Goal: Task Accomplishment & Management: Complete application form

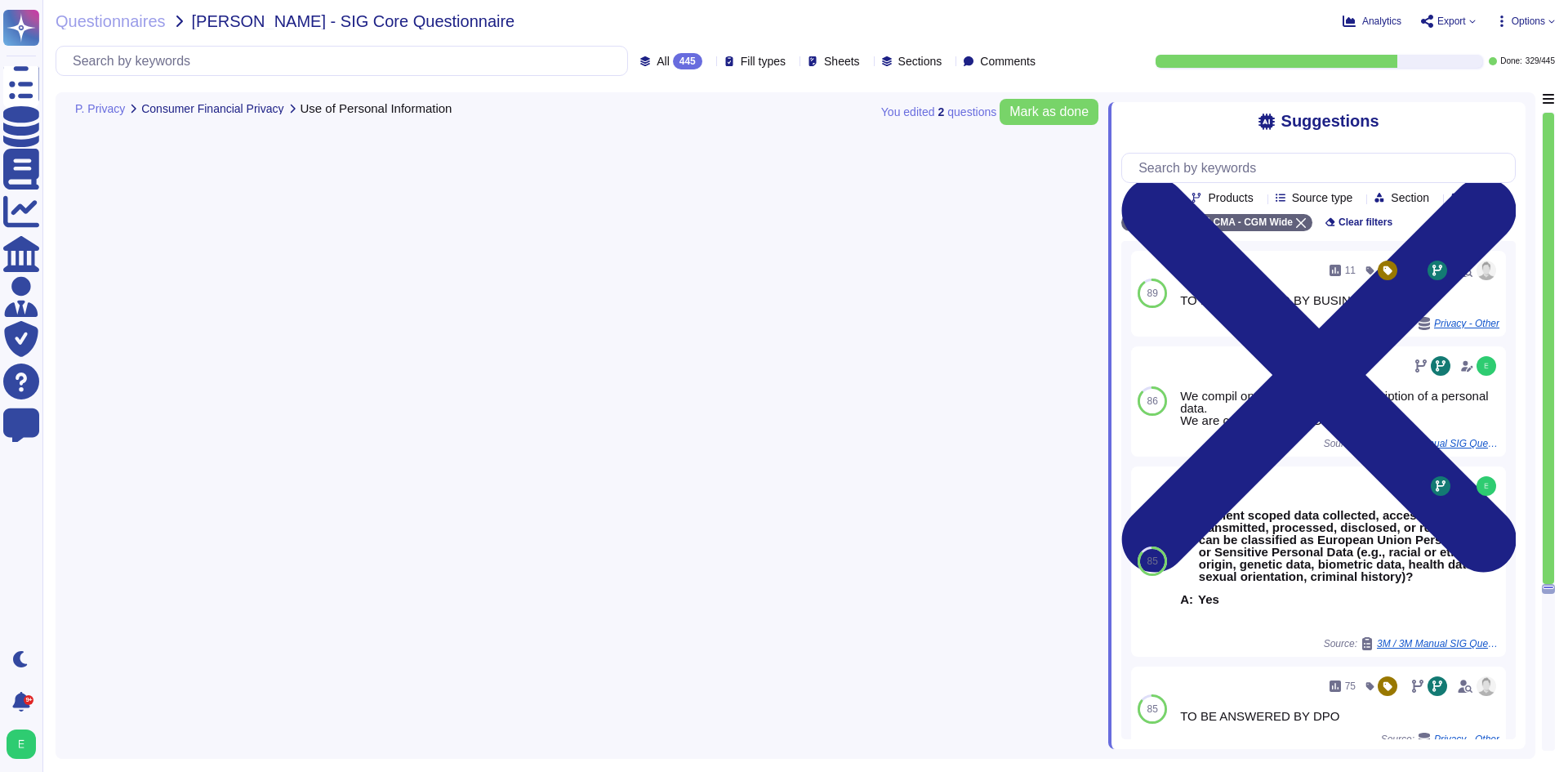
type textarea "Must be answered by the IT application owner."
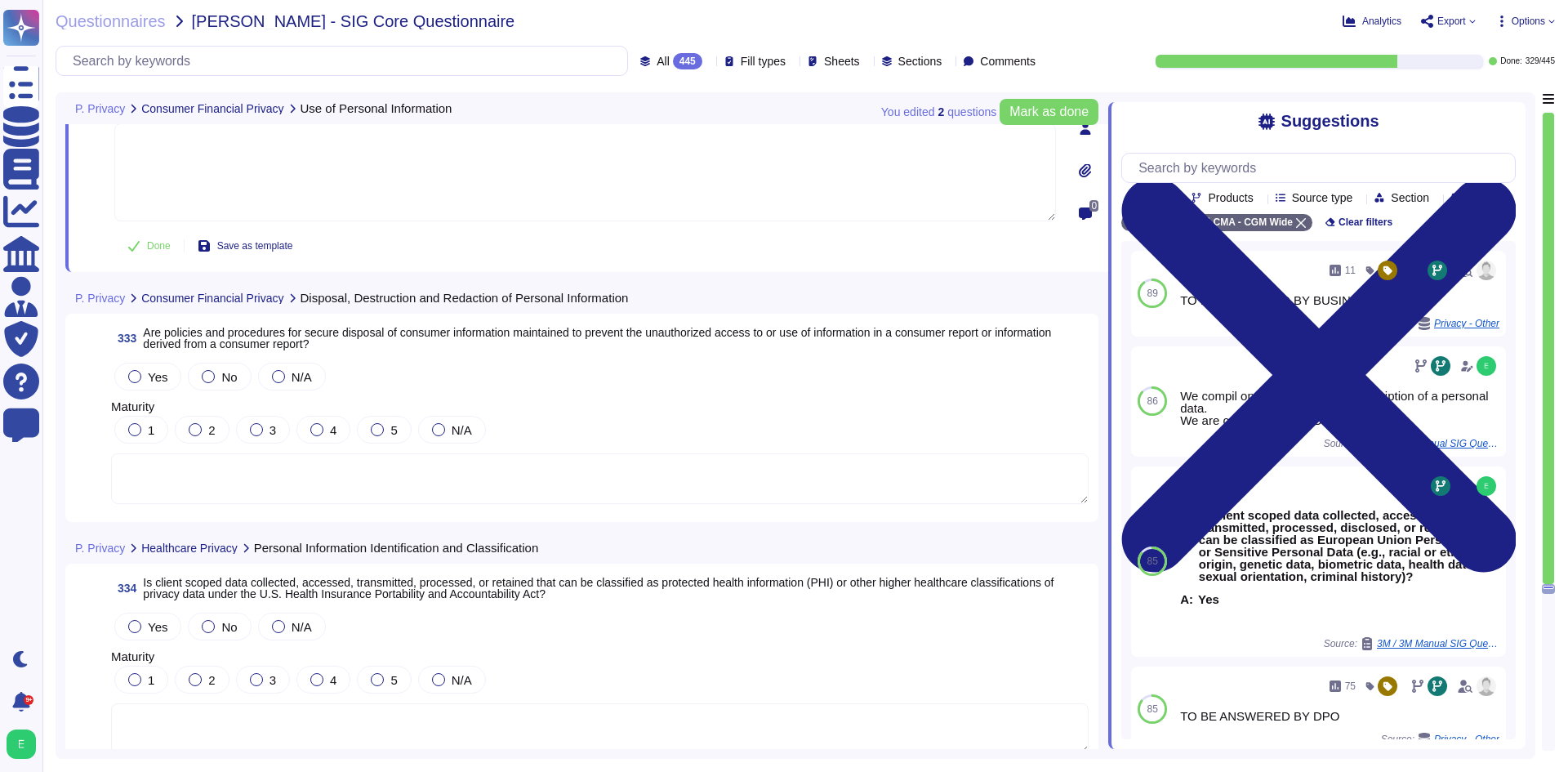
type textarea "Must be answered by the IT application owner."
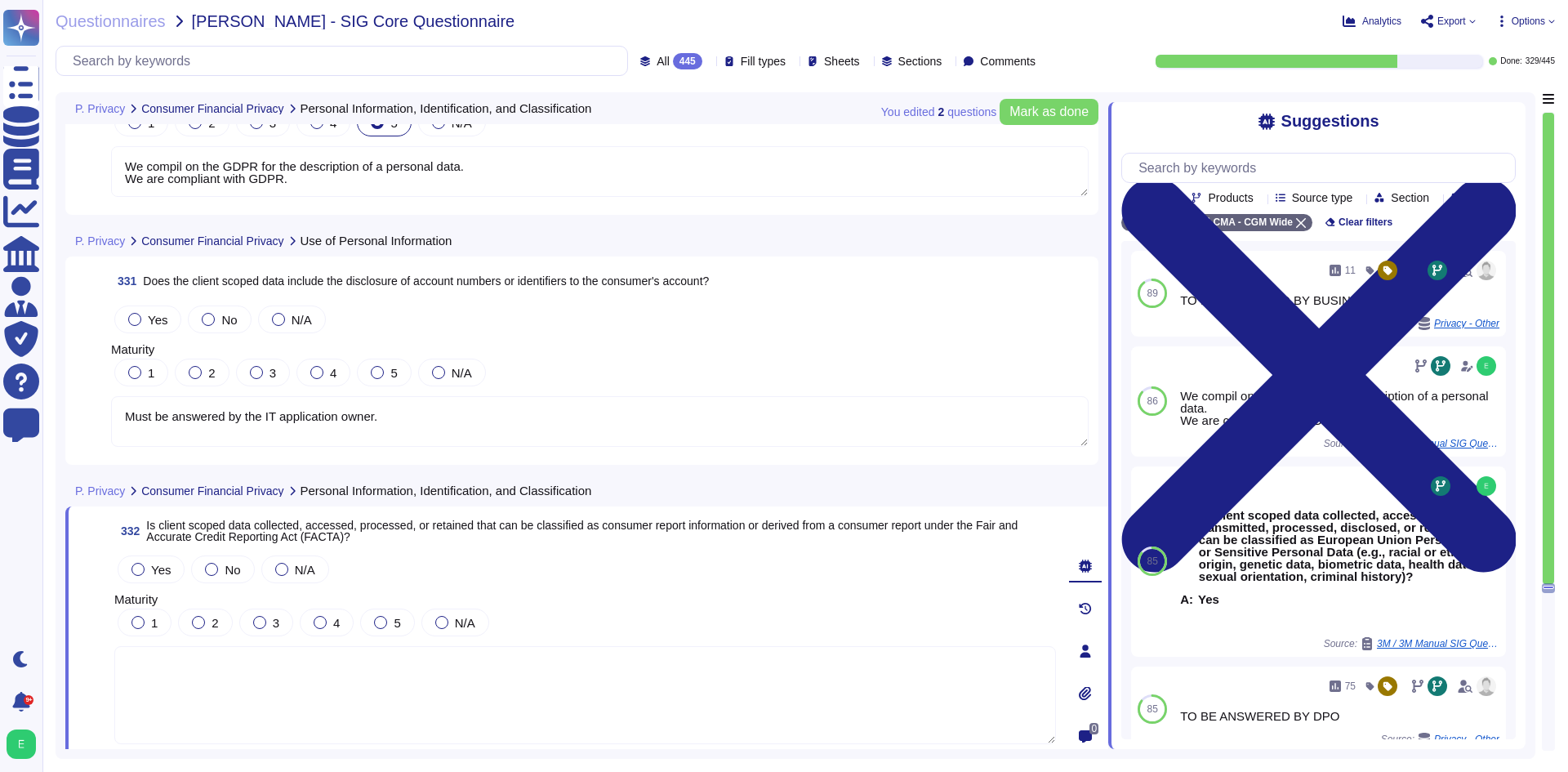
type textarea "We compil on the GDPR for the description of a personal data. We are compliant …"
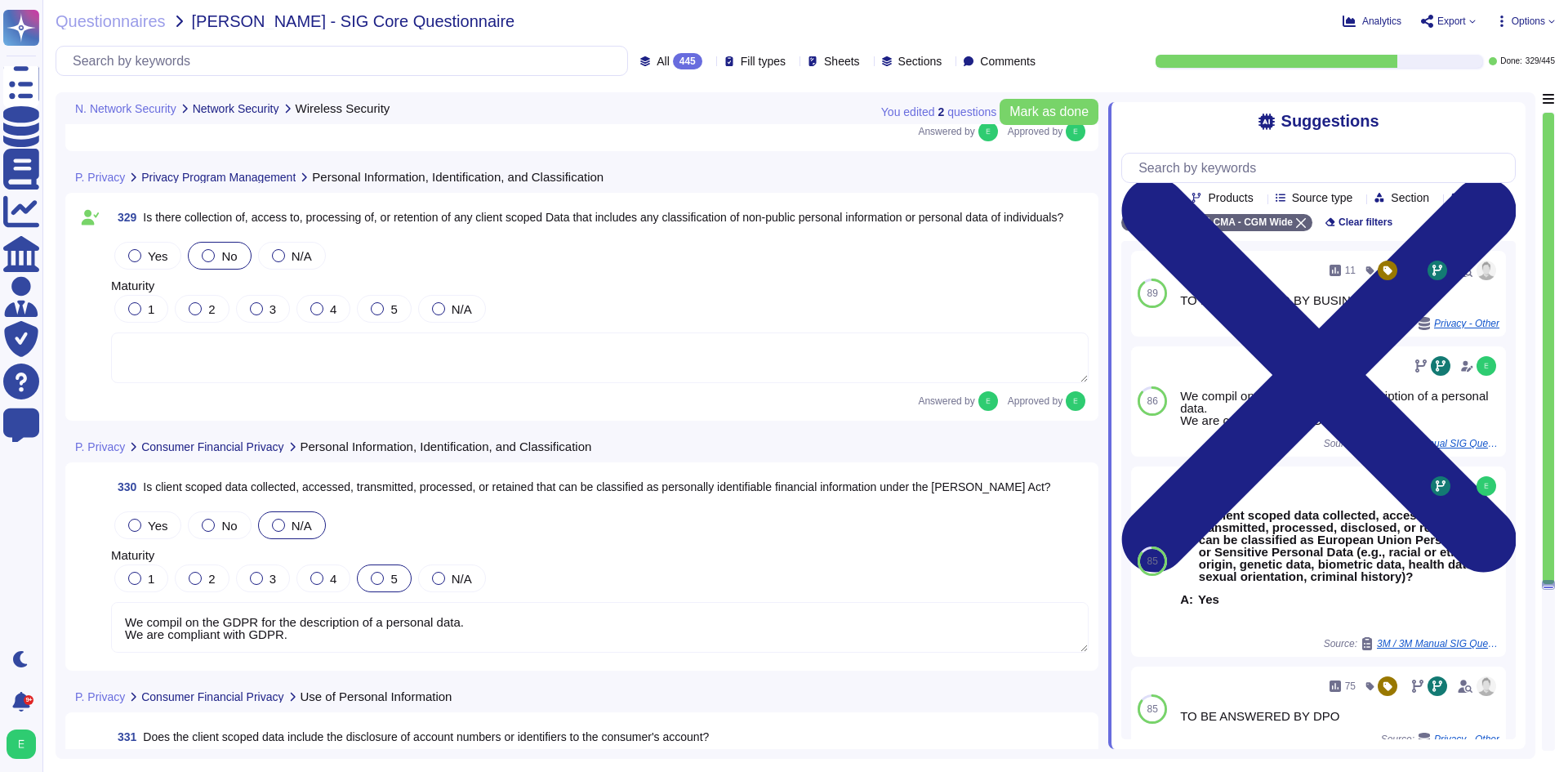
type textarea "We enforce the latest approved Wi-Fi Protected Access (e.g. WPA2) on our corpor…"
type textarea "We do not have automated detection of rogue networks but it is done manually by…"
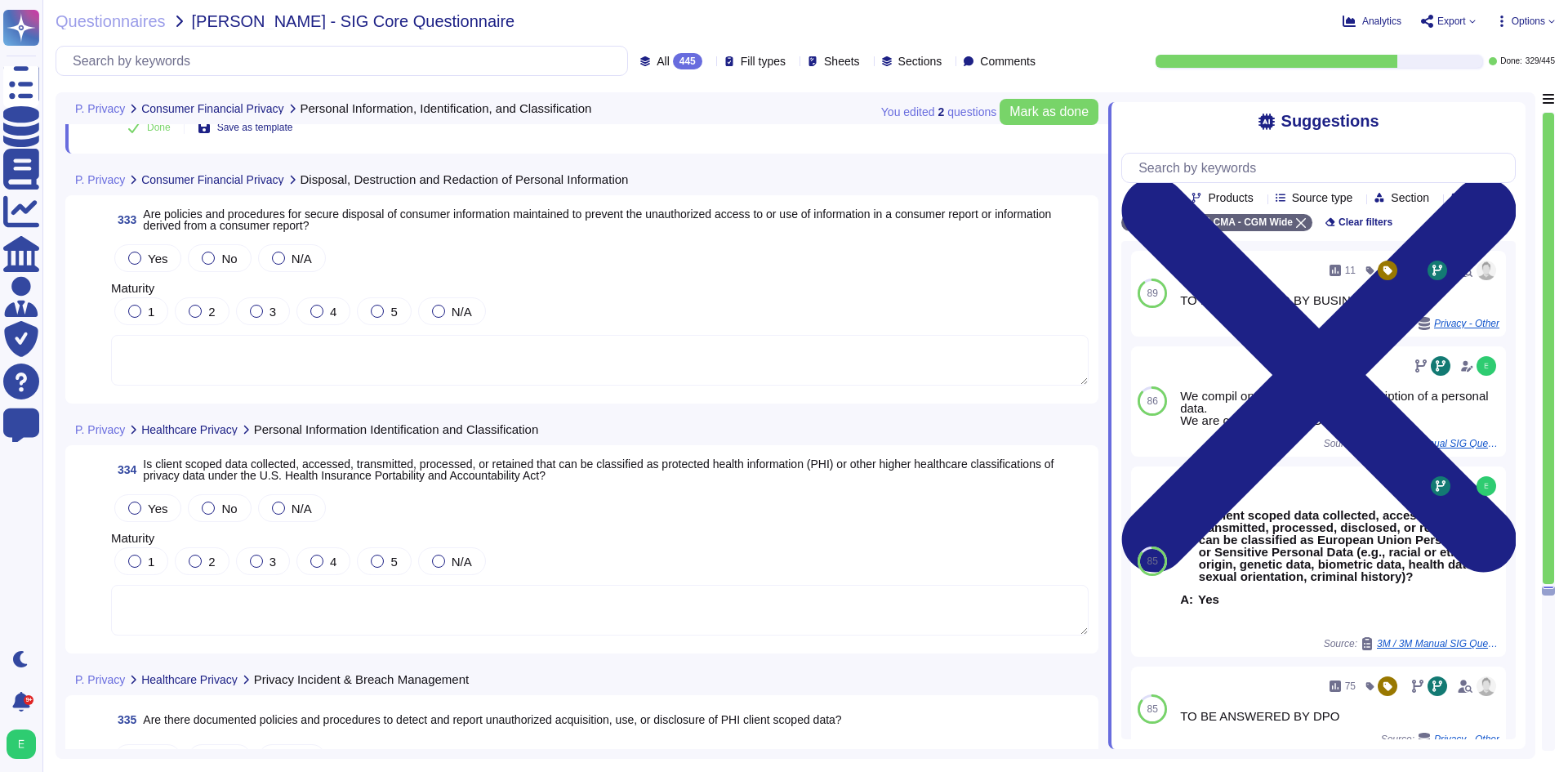
scroll to position [80442, 0]
drag, startPoint x: 158, startPoint y: 241, endPoint x: 158, endPoint y: 252, distance: 11.0
click at [158, 244] on div "Yes No N/A" at bounding box center [600, 257] width 977 height 34
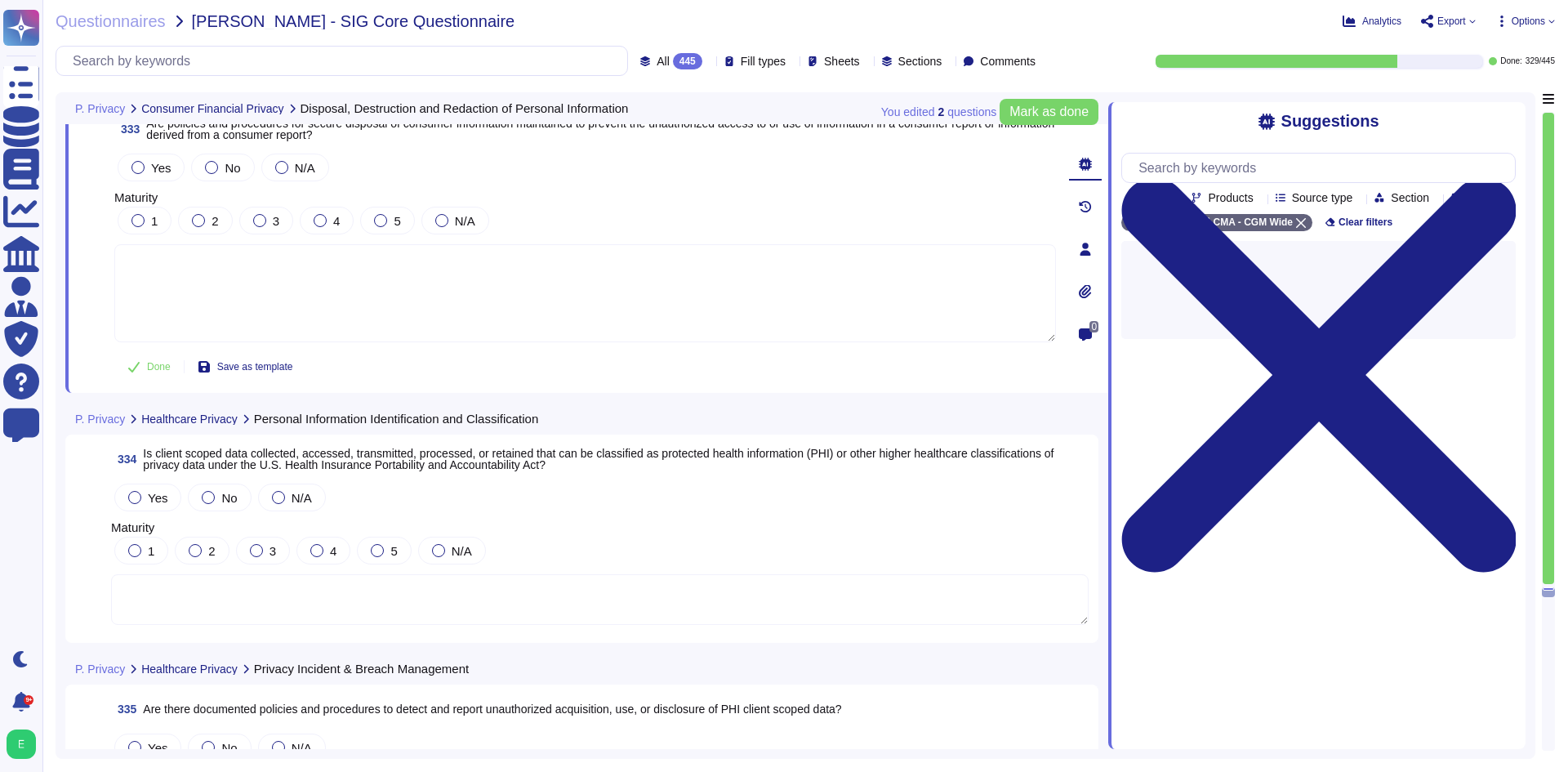
click at [158, 255] on textarea at bounding box center [585, 293] width 941 height 98
click at [142, 156] on div "Yes" at bounding box center [151, 168] width 67 height 28
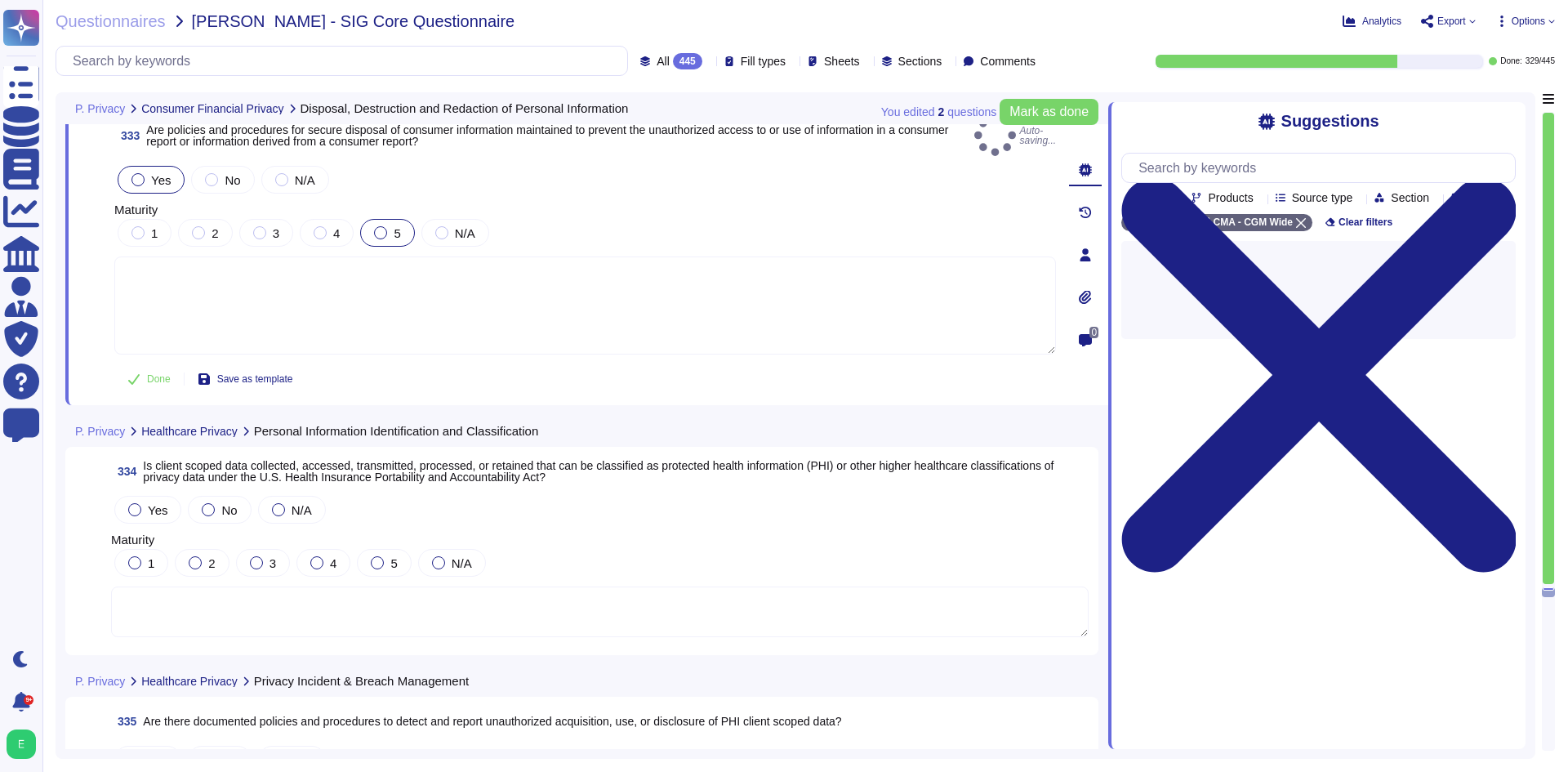
click at [374, 226] on div at bounding box center [380, 233] width 13 height 13
click at [384, 226] on div at bounding box center [380, 233] width 13 height 13
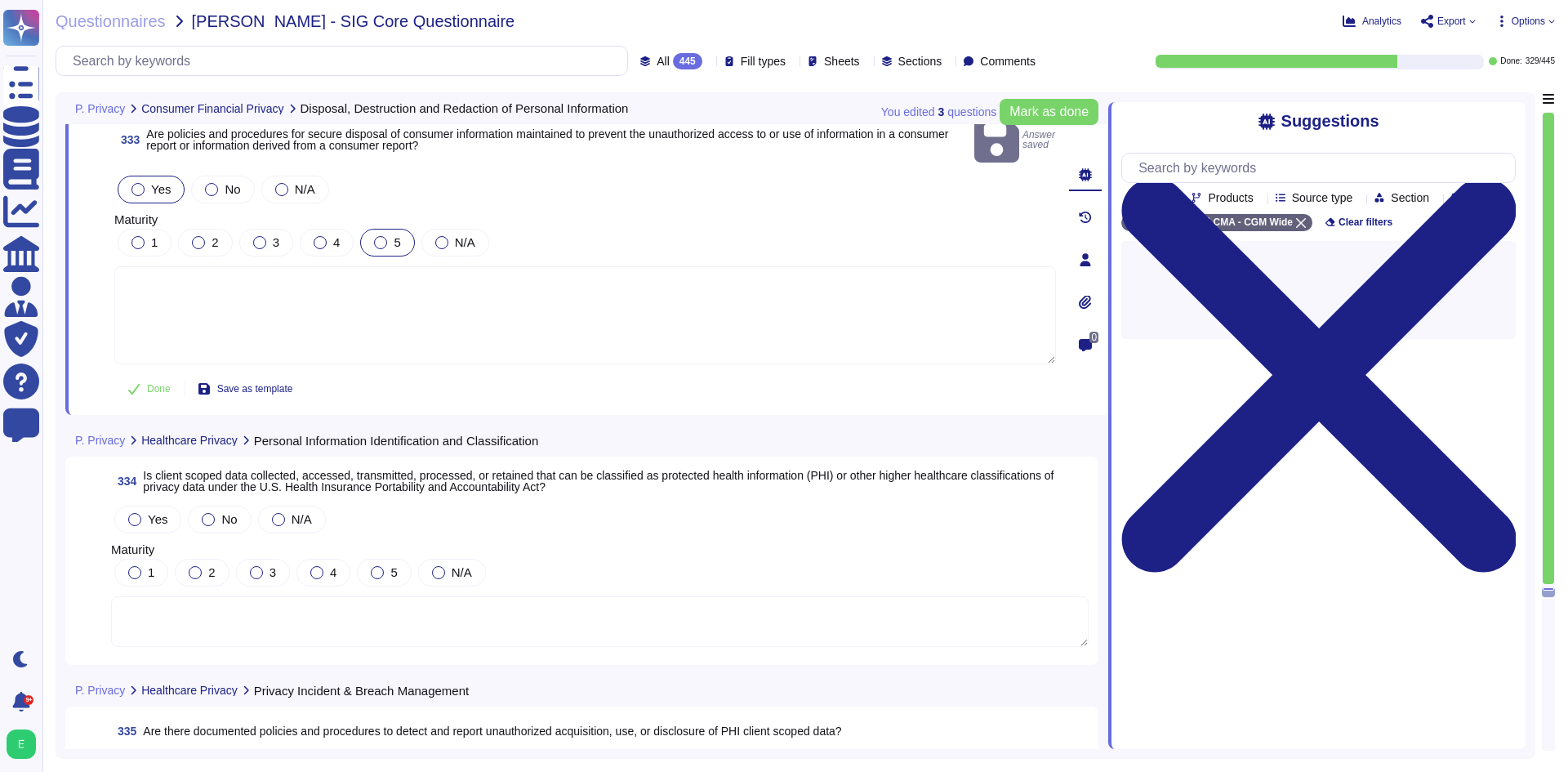
click at [377, 236] on div at bounding box center [380, 242] width 13 height 13
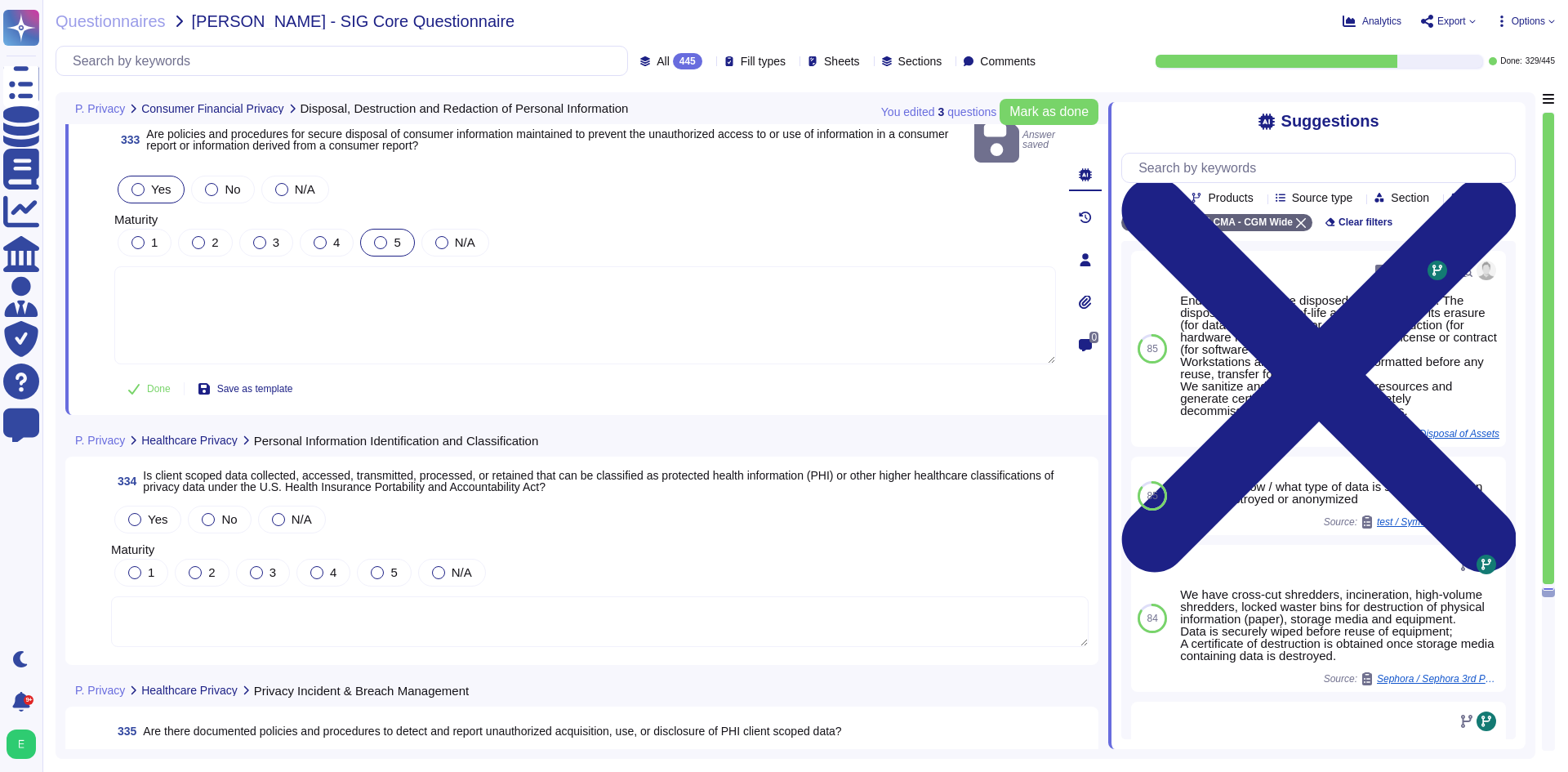
scroll to position [80604, 0]
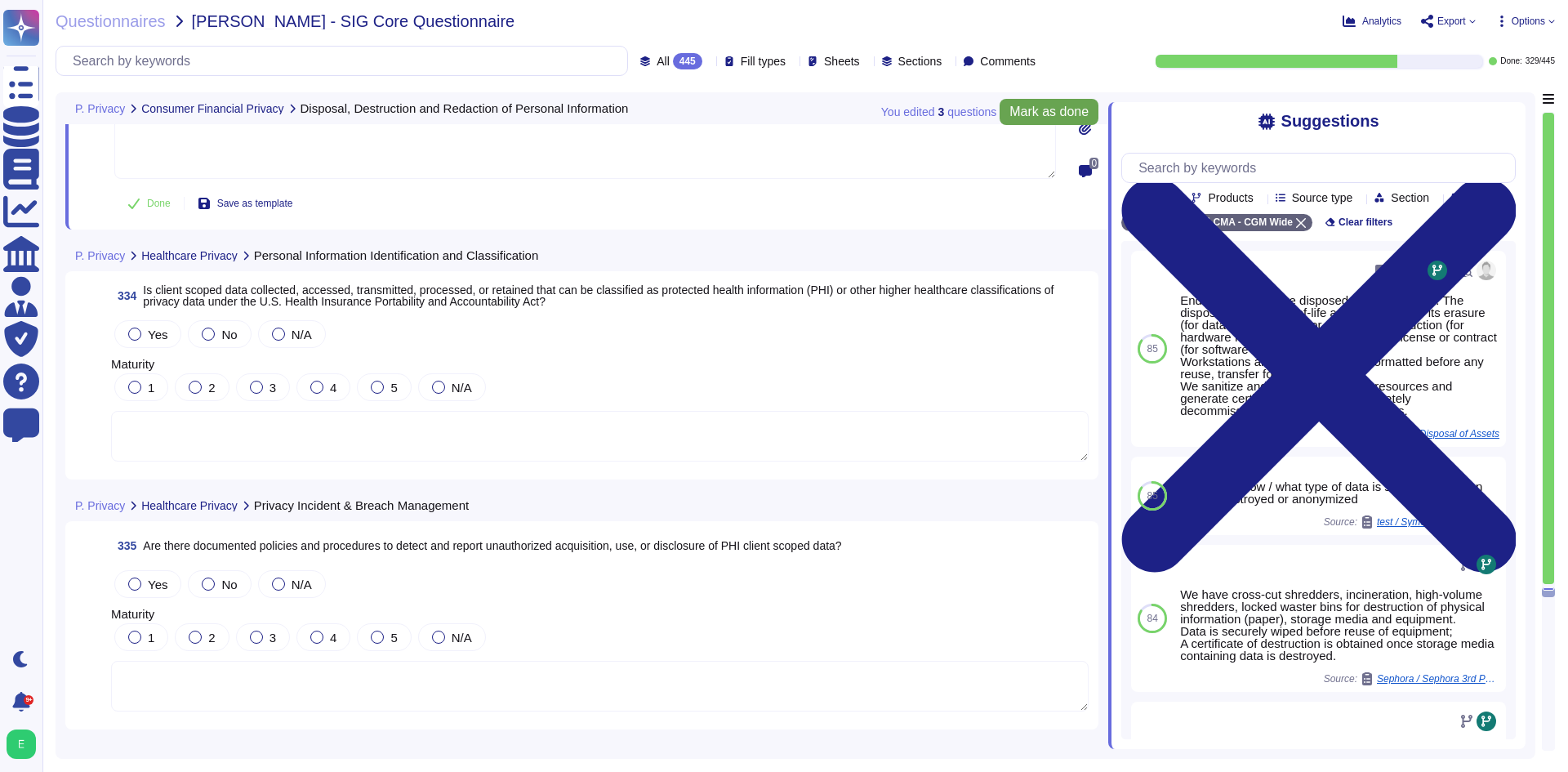
click at [1077, 106] on span "Mark as done" at bounding box center [1049, 112] width 80 height 13
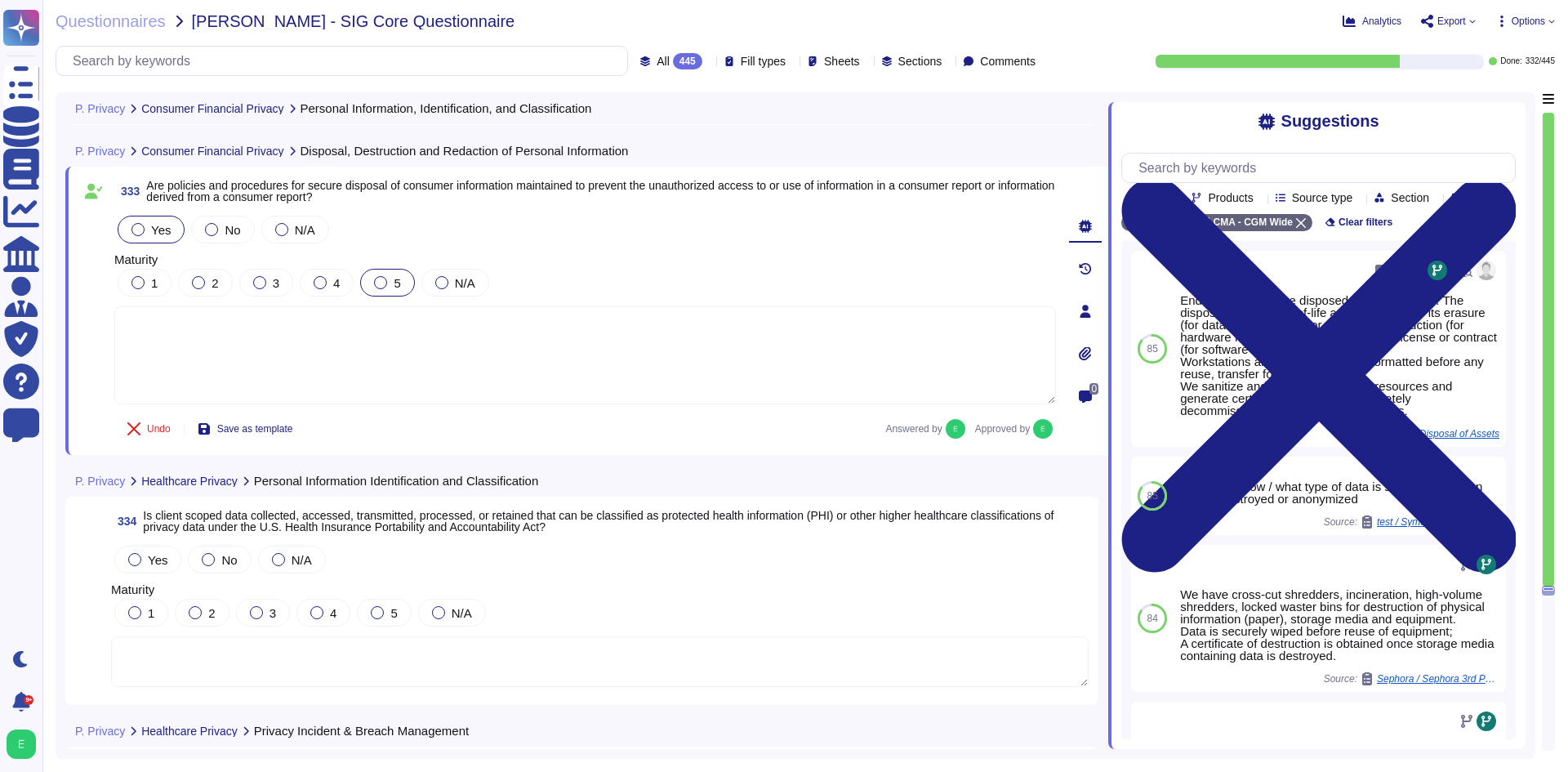
scroll to position [80479, 0]
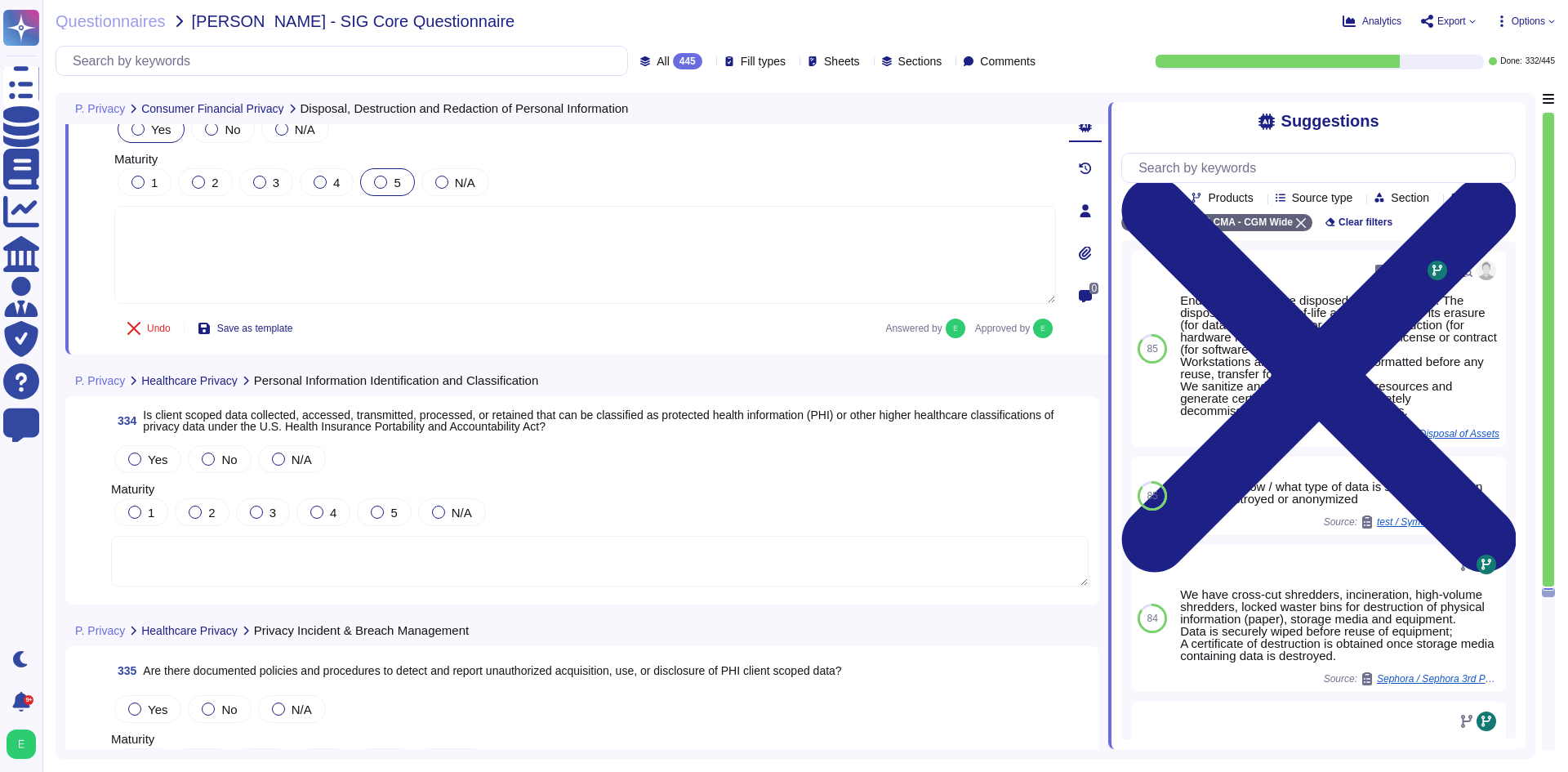
click at [582, 546] on textarea at bounding box center [600, 561] width 977 height 51
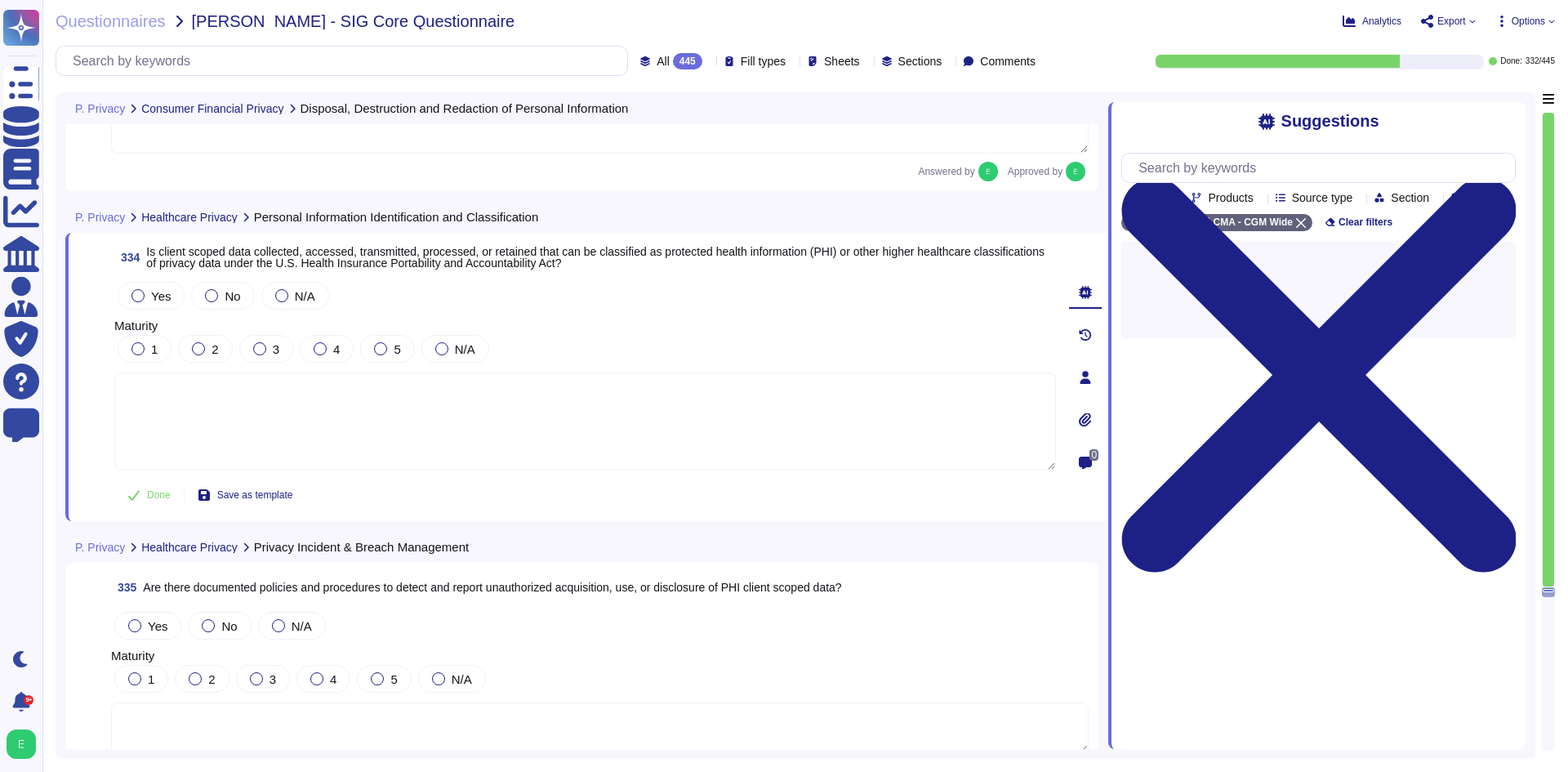
scroll to position [80643, 0]
